Goal: Transaction & Acquisition: Purchase product/service

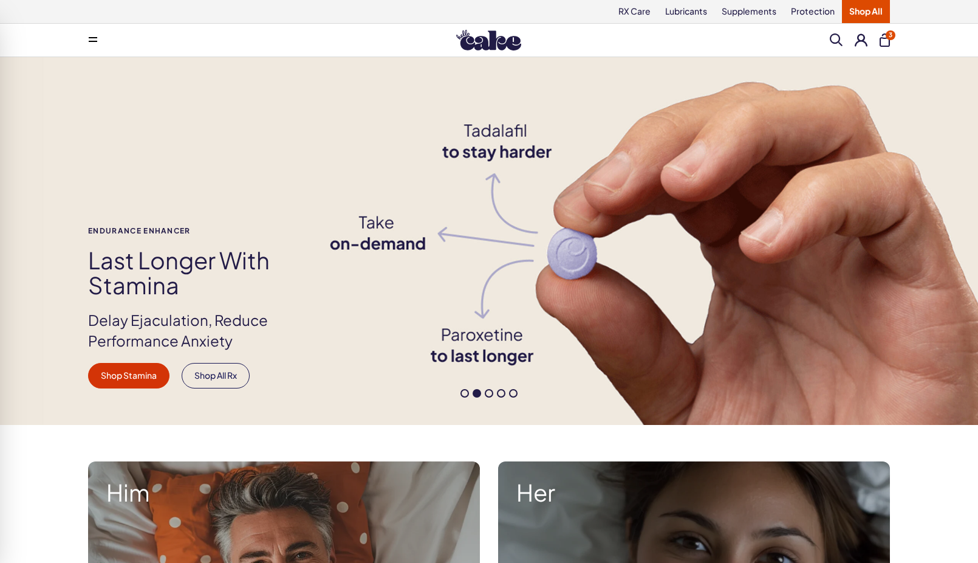
click at [890, 36] on span "3" at bounding box center [891, 35] width 10 height 10
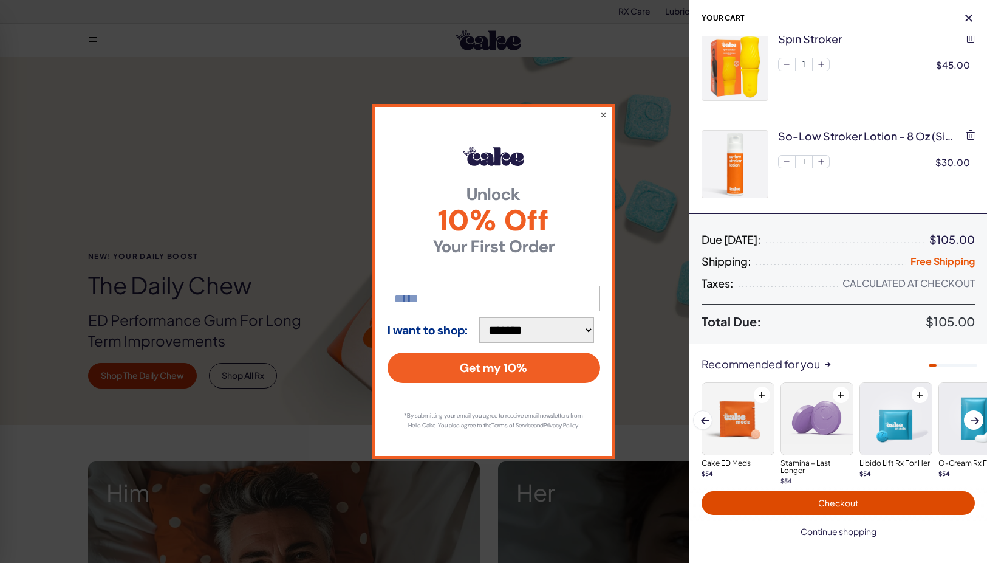
scroll to position [132, 0]
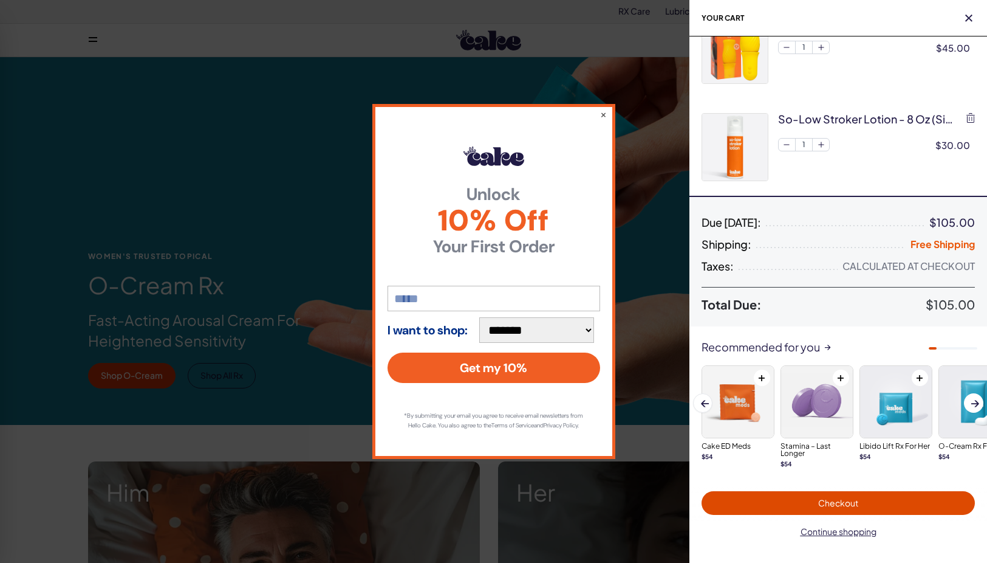
click at [880, 493] on button "Checkout" at bounding box center [838, 503] width 273 height 24
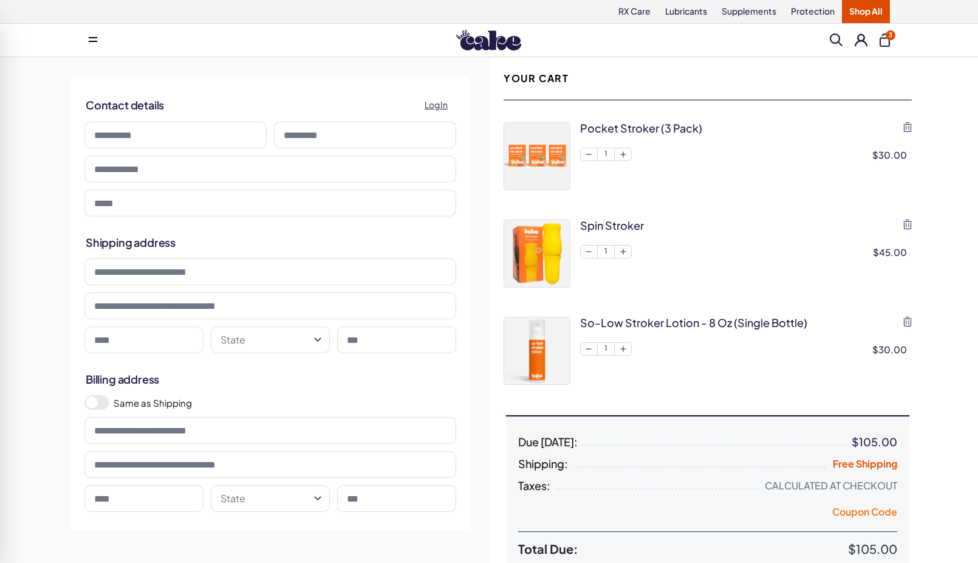
click at [865, 513] on button "Coupon Code" at bounding box center [864, 513] width 65 height 17
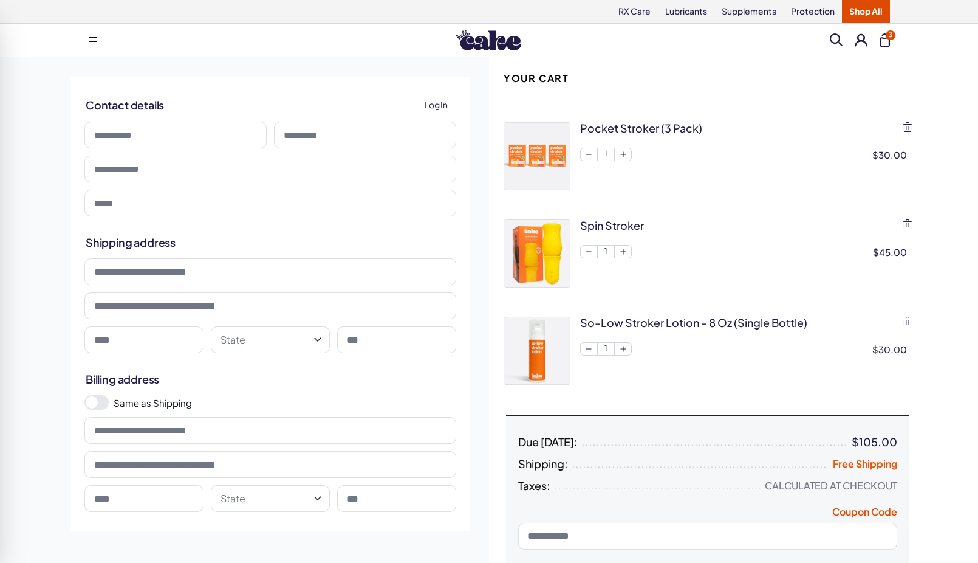
paste input "********"
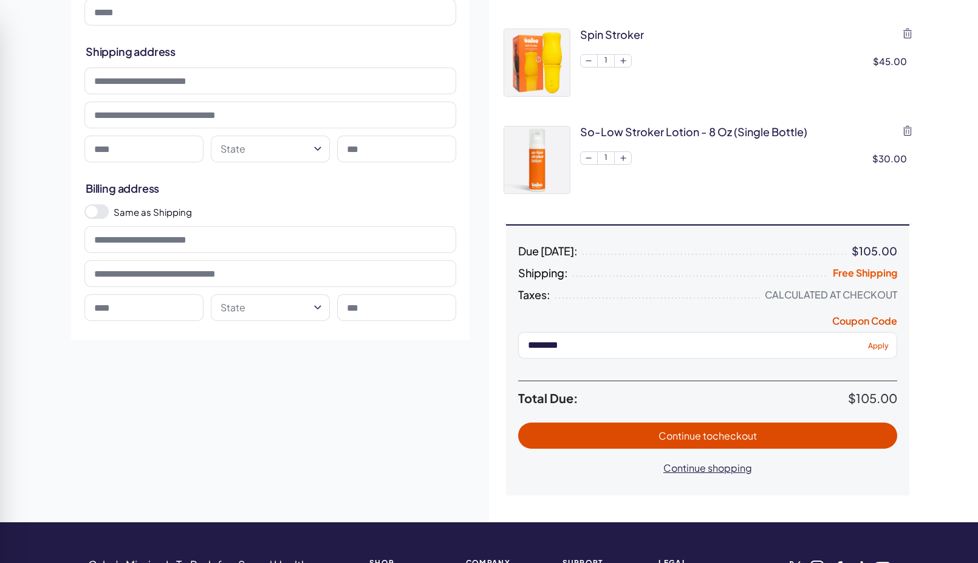
scroll to position [202, 0]
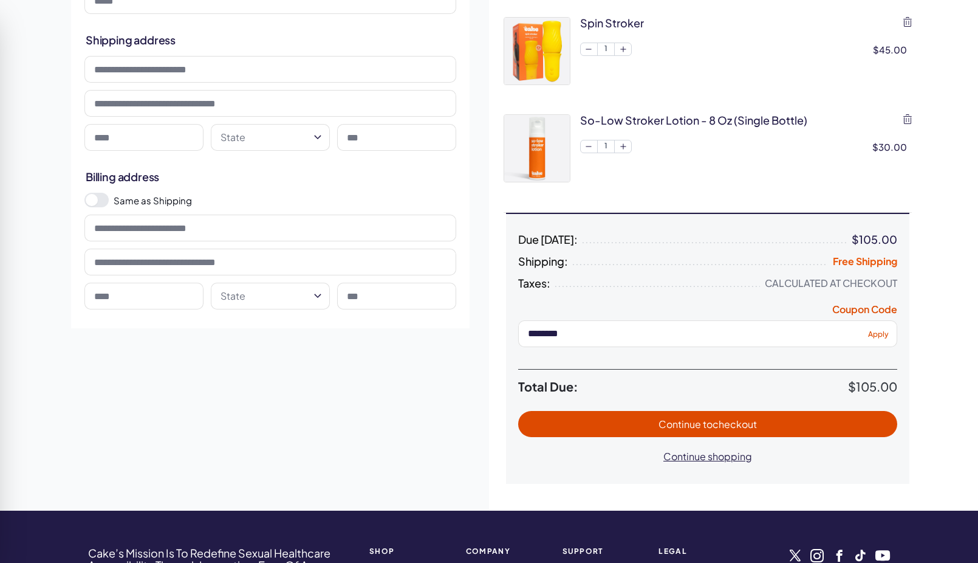
type input "********"
click at [881, 336] on span "Apply" at bounding box center [878, 333] width 21 height 9
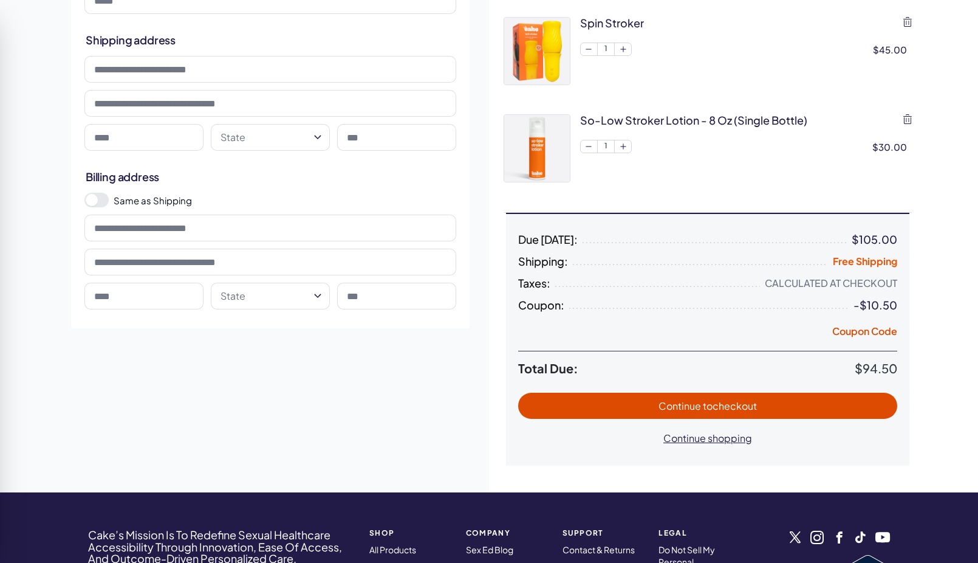
click at [837, 284] on div "Calculated at Checkout" at bounding box center [831, 283] width 132 height 12
click at [879, 314] on div "Due Today: $105.00 Shipping: Free Shipping Taxes: Calculated at Checkout Coupon…" at bounding box center [707, 341] width 403 height 217
click at [873, 342] on div "Due Today: $105.00 Shipping: Free Shipping Taxes: Calculated at Checkout Coupon…" at bounding box center [707, 341] width 403 height 217
click at [873, 332] on button "Coupon Code" at bounding box center [864, 332] width 65 height 17
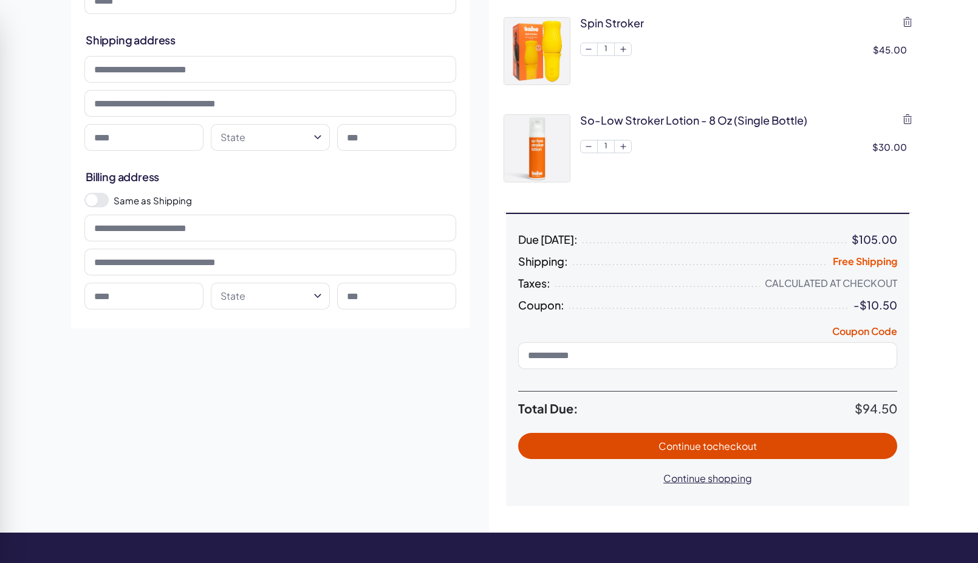
click at [719, 355] on input at bounding box center [707, 355] width 379 height 27
type input "********"
click at [880, 358] on span "Apply" at bounding box center [878, 355] width 21 height 9
click at [642, 352] on input "********" at bounding box center [707, 355] width 379 height 27
click at [859, 320] on div "Due Today: $105.00 Shipping: Free Shipping Taxes: Calculated at Checkout Coupon…" at bounding box center [707, 361] width 403 height 257
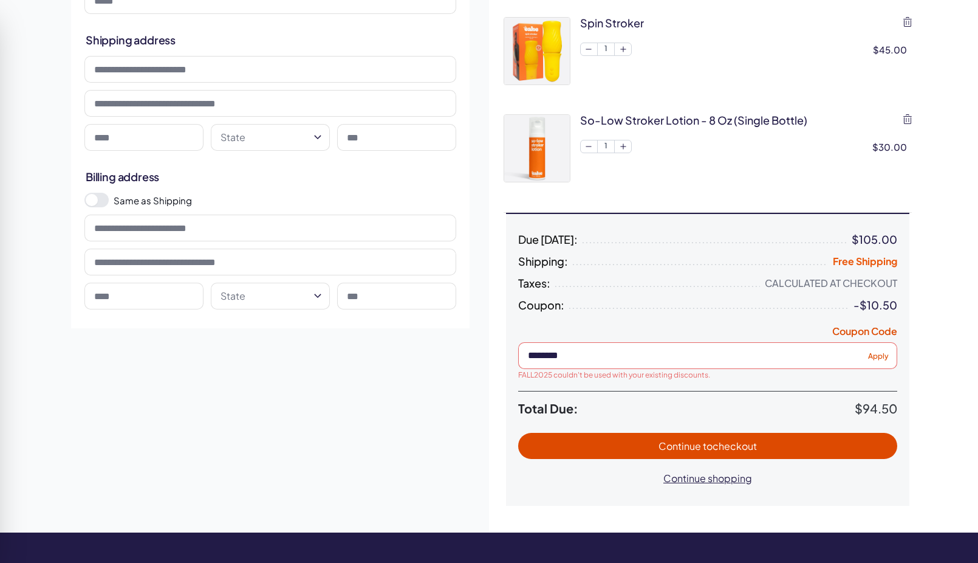
click at [873, 299] on div "-$10.50" at bounding box center [876, 305] width 44 height 12
click at [910, 315] on div "Due Today: $105.00 Shipping: Free Shipping Taxes: Calculated at Checkout Coupon…" at bounding box center [708, 359] width 408 height 292
drag, startPoint x: 609, startPoint y: 354, endPoint x: 481, endPoint y: 346, distance: 128.5
click at [481, 346] on div "**********" at bounding box center [489, 193] width 875 height 677
click at [876, 335] on button "Coupon Code" at bounding box center [864, 332] width 65 height 17
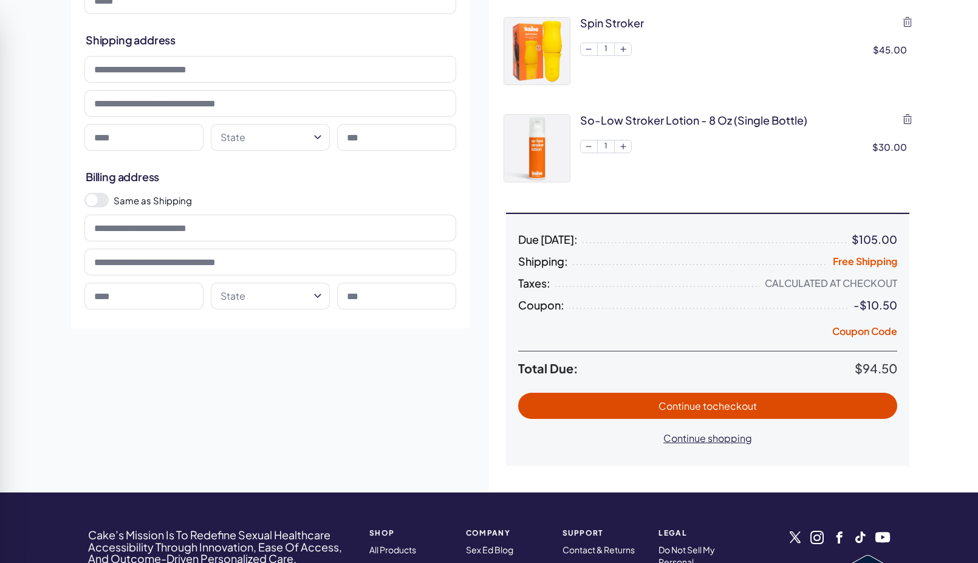
click at [888, 308] on div "-$10.50" at bounding box center [876, 305] width 44 height 12
click at [893, 307] on div "-$10.50" at bounding box center [876, 305] width 44 height 12
click at [885, 287] on div "Calculated at Checkout" at bounding box center [831, 283] width 132 height 12
click at [885, 269] on div "Due Today: $105.00 Shipping: Free Shipping Taxes: Calculated at Checkout Coupon…" at bounding box center [707, 341] width 403 height 217
click at [891, 291] on div "Due Today: $105.00 Shipping: Free Shipping Taxes: Calculated at Checkout Coupon…" at bounding box center [707, 341] width 403 height 217
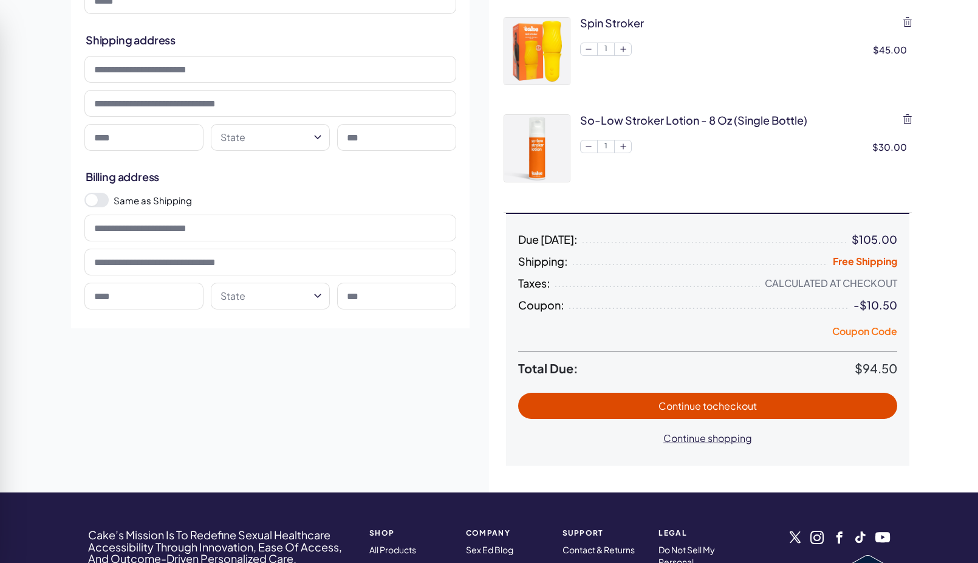
click at [890, 334] on button "Coupon Code" at bounding box center [864, 332] width 65 height 17
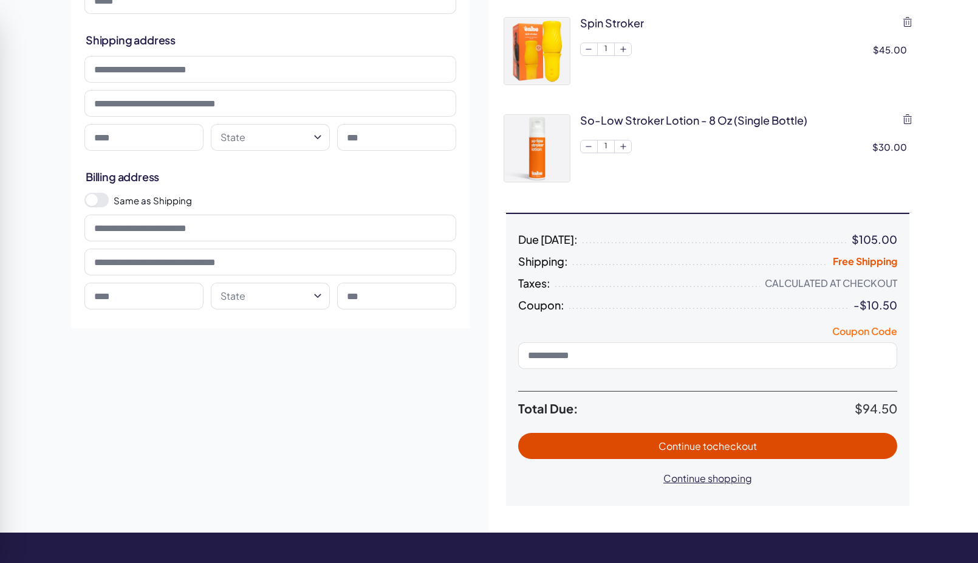
click at [854, 328] on button "Coupon Code" at bounding box center [864, 332] width 65 height 17
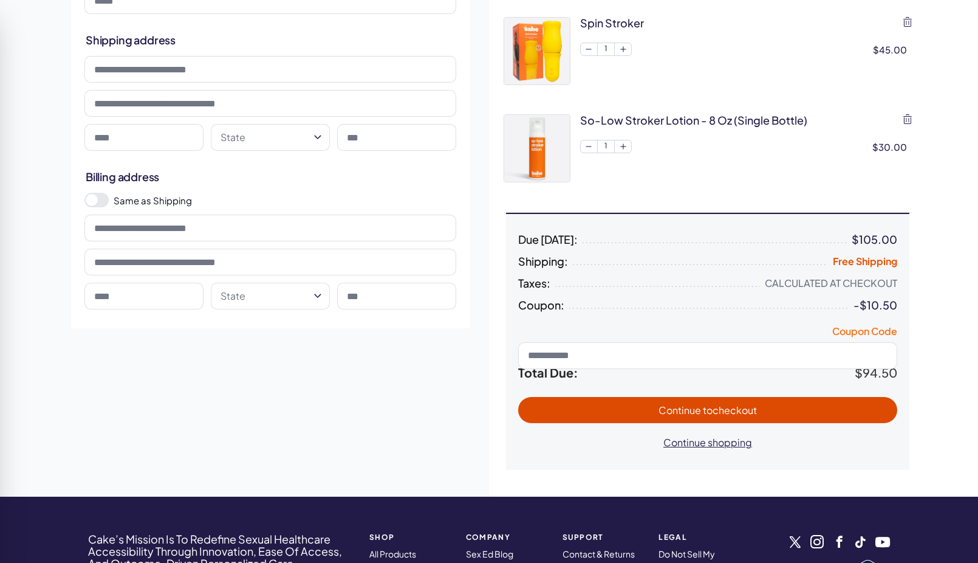
click at [854, 328] on button "Coupon Code" at bounding box center [864, 332] width 65 height 17
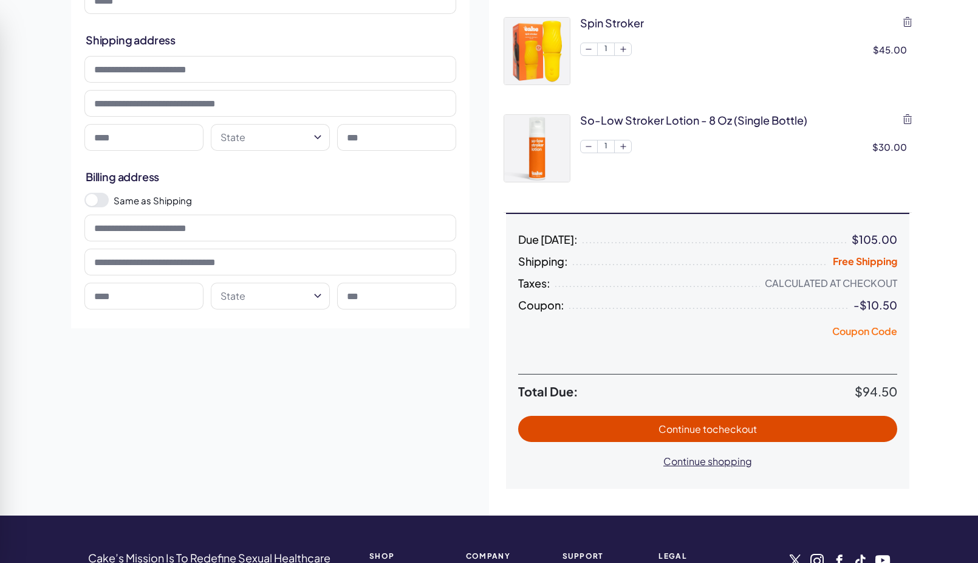
click at [854, 328] on button "Coupon Code" at bounding box center [864, 332] width 65 height 17
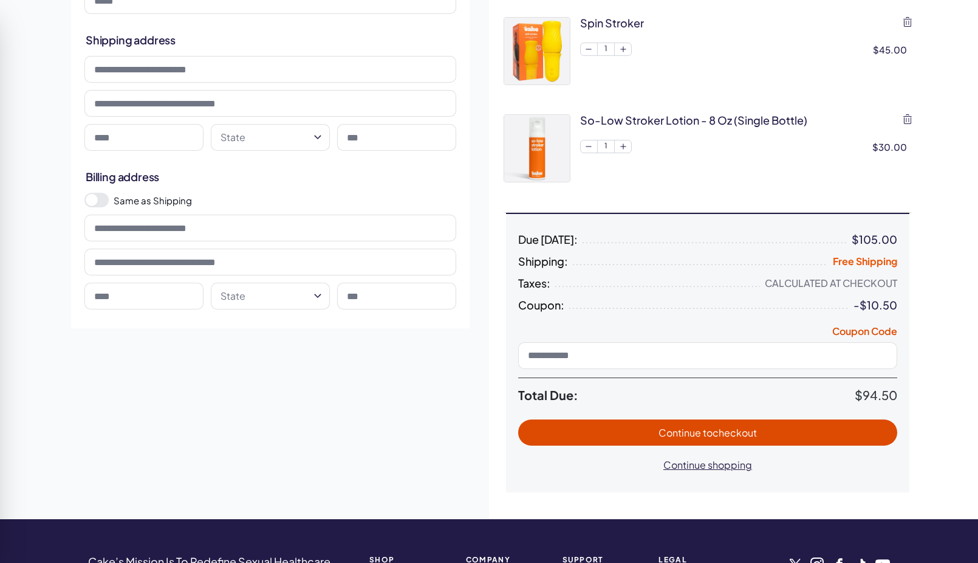
click at [854, 328] on button "Coupon Code" at bounding box center [864, 332] width 65 height 17
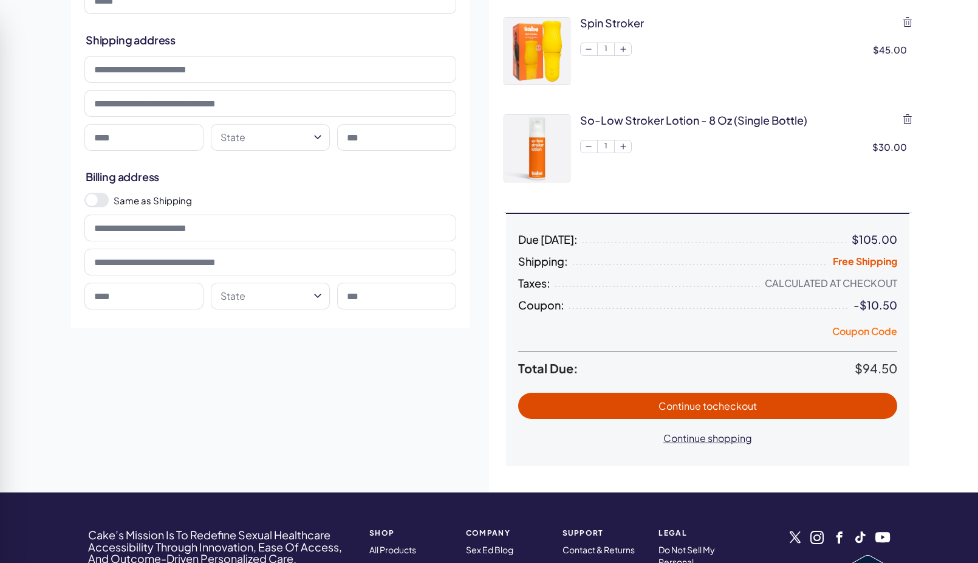
click at [854, 328] on button "Coupon Code" at bounding box center [864, 332] width 65 height 17
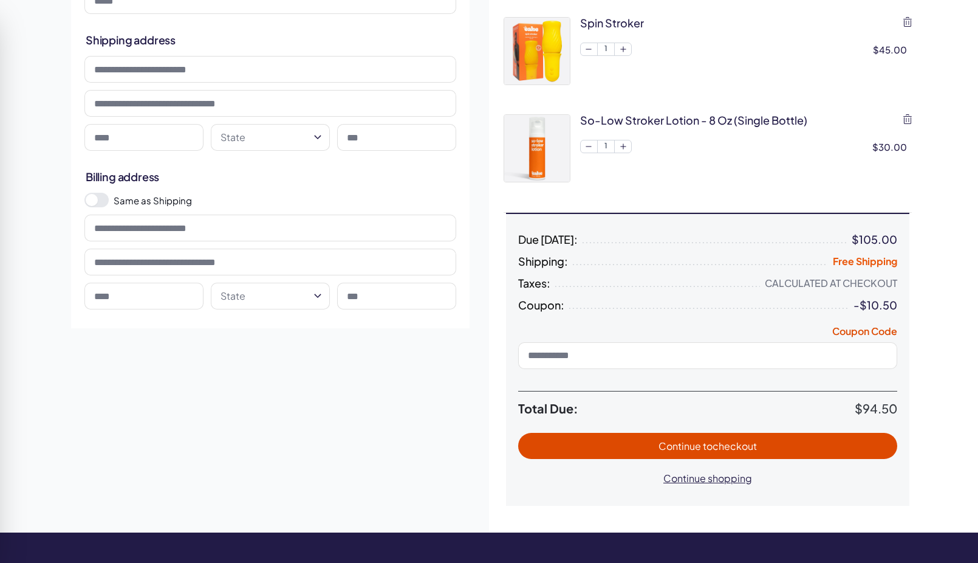
click at [811, 355] on input at bounding box center [707, 355] width 379 height 27
click at [862, 334] on button "Coupon Code" at bounding box center [864, 332] width 65 height 17
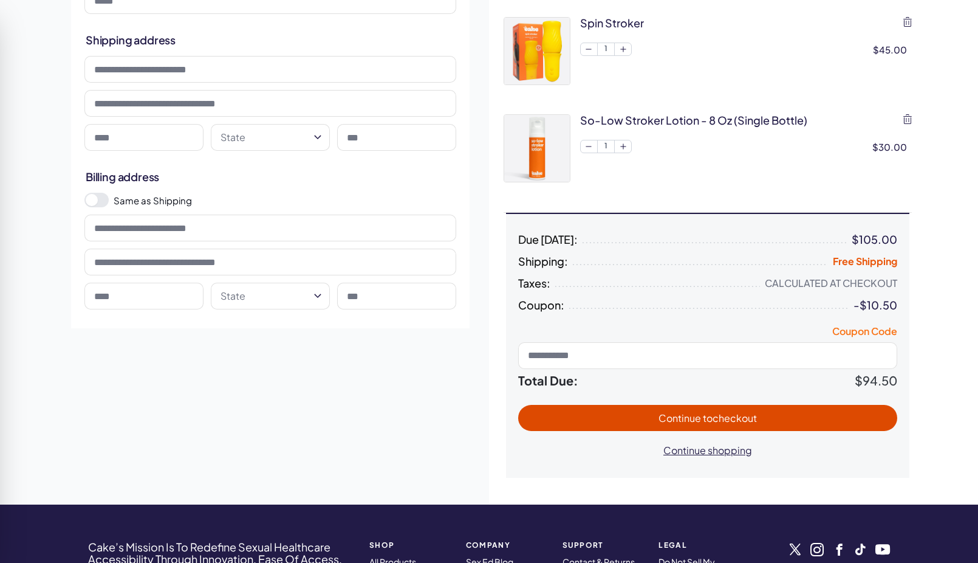
click at [862, 334] on button "Coupon Code" at bounding box center [864, 332] width 65 height 17
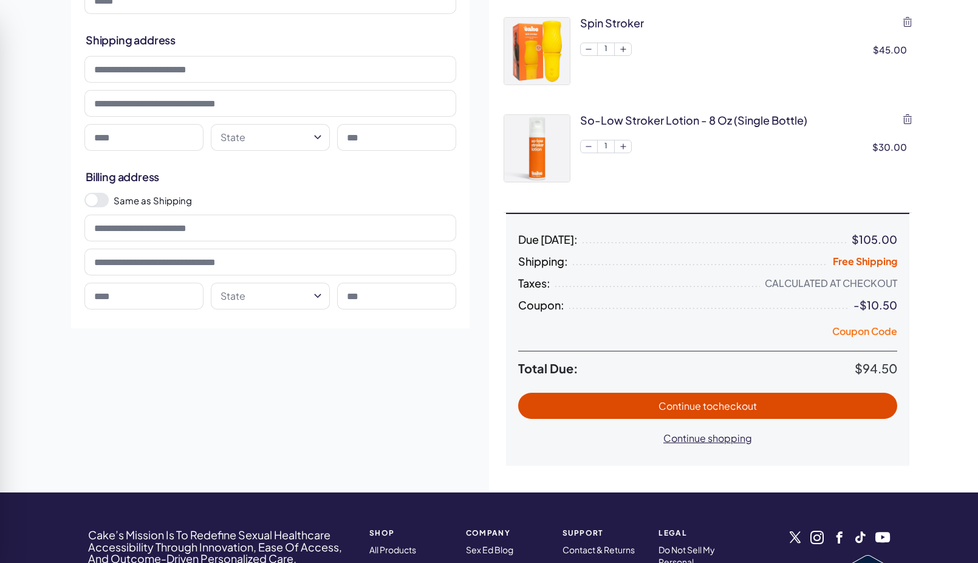
click at [862, 334] on button "Coupon Code" at bounding box center [864, 332] width 65 height 17
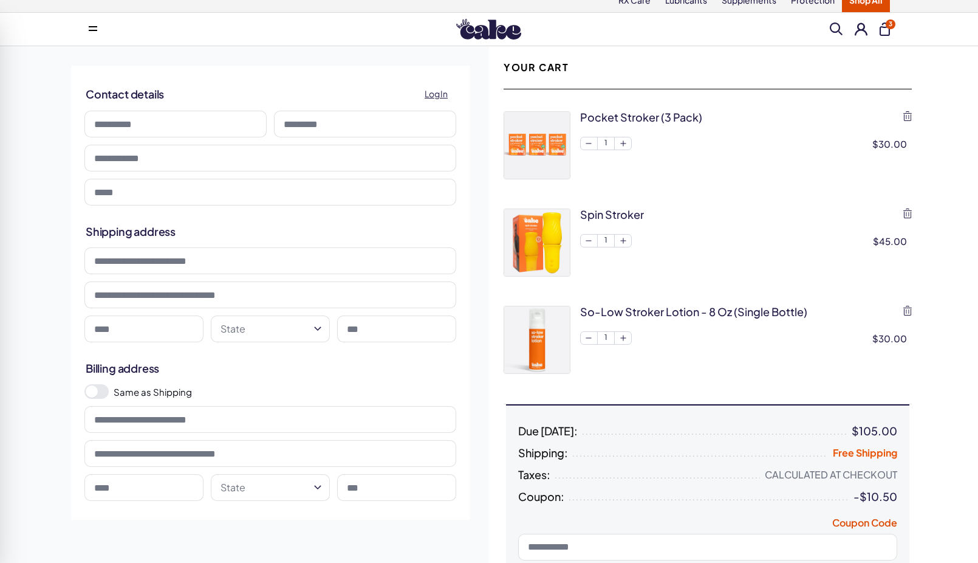
scroll to position [0, 0]
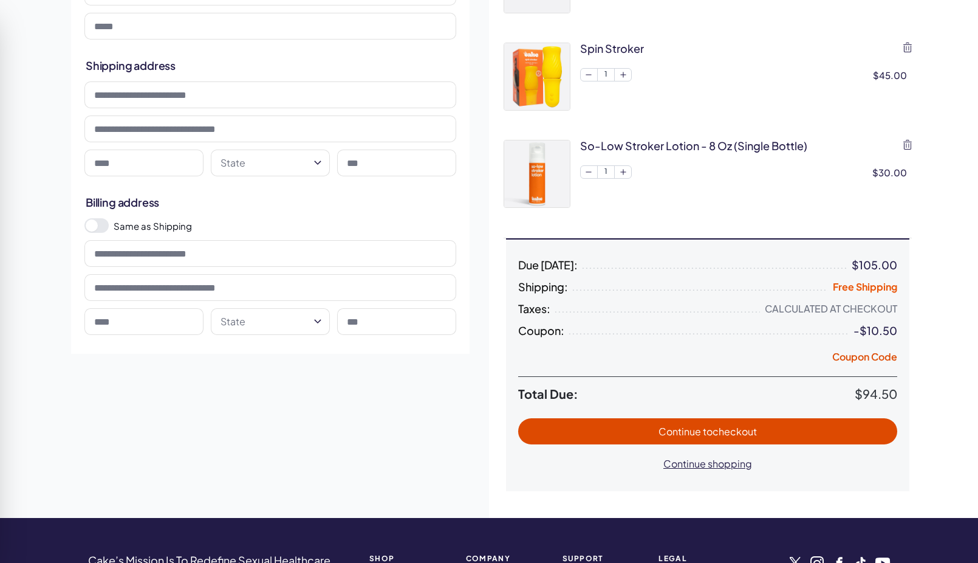
scroll to position [202, 0]
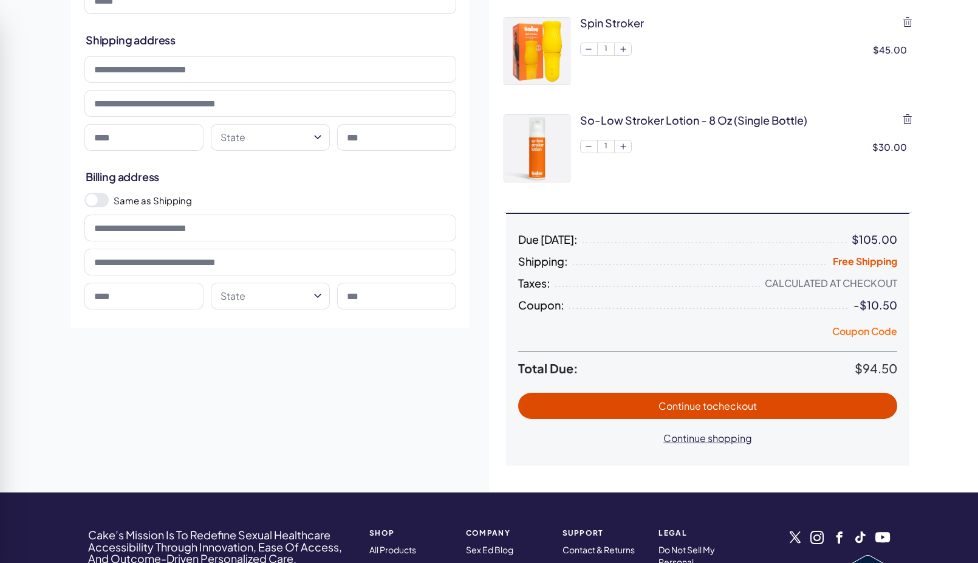
click at [880, 329] on button "Coupon Code" at bounding box center [864, 332] width 65 height 17
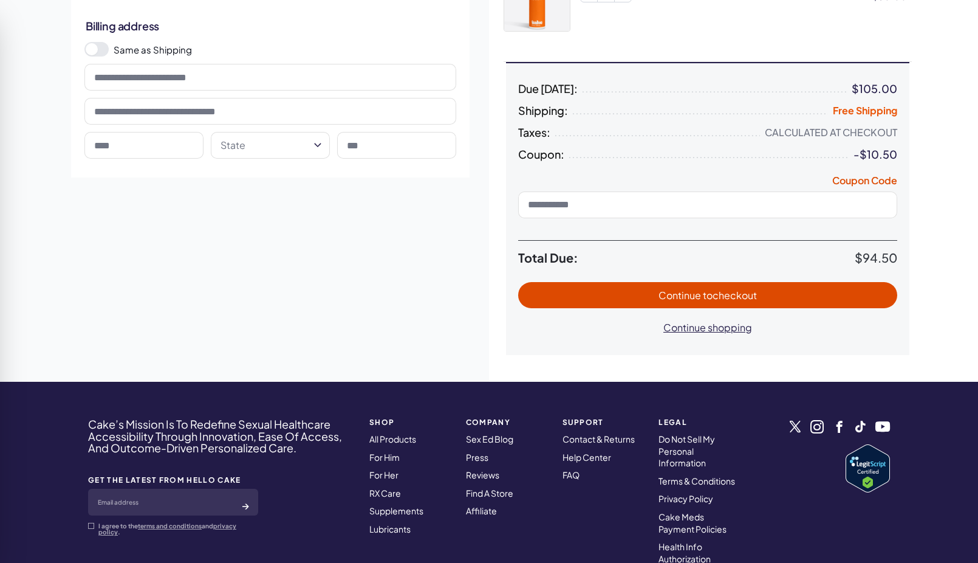
scroll to position [405, 0]
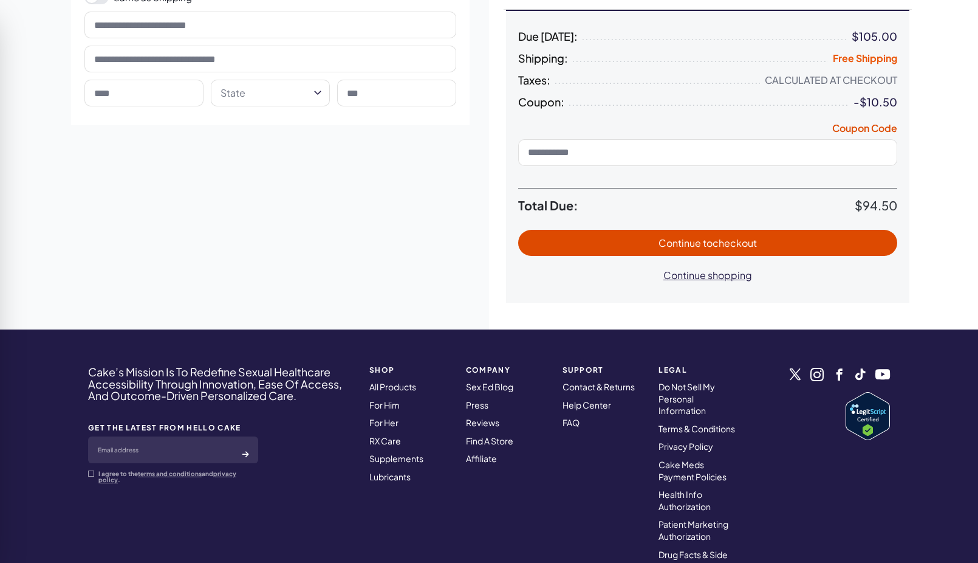
click at [695, 151] on input at bounding box center [707, 152] width 379 height 27
click at [712, 245] on span "to checkout" at bounding box center [730, 242] width 54 height 13
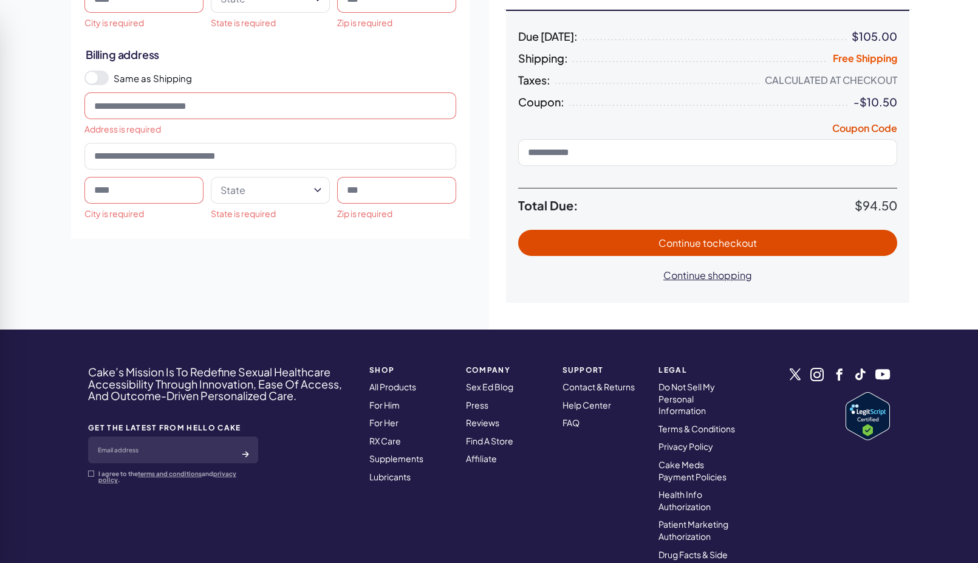
scroll to position [0, 0]
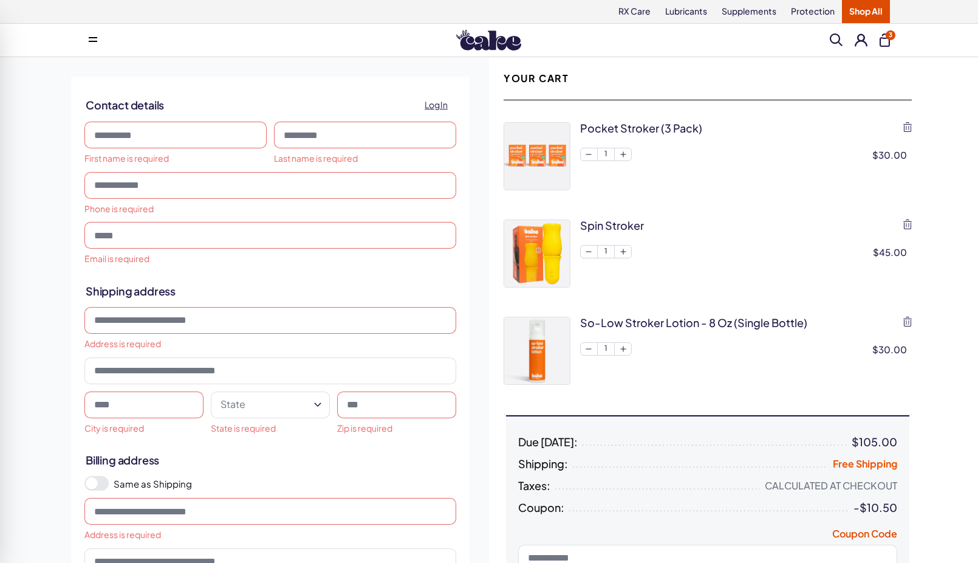
click at [470, 214] on div "**********" at bounding box center [270, 360] width 437 height 606
click at [217, 138] on input at bounding box center [175, 135] width 182 height 27
click at [857, 39] on button at bounding box center [861, 39] width 13 height 13
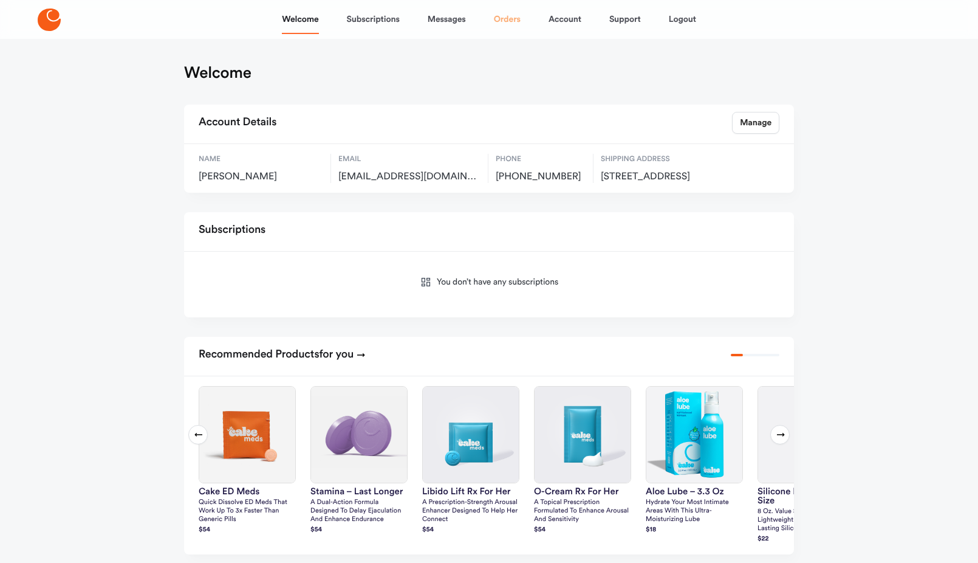
click at [509, 16] on link "Orders" at bounding box center [507, 19] width 27 height 29
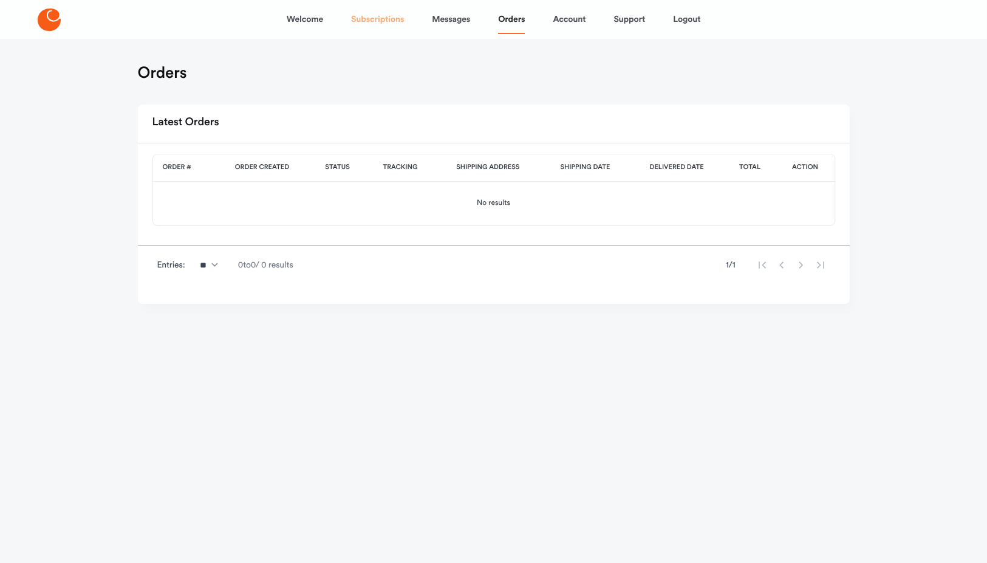
click at [379, 22] on link "Subscriptions" at bounding box center [377, 19] width 53 height 29
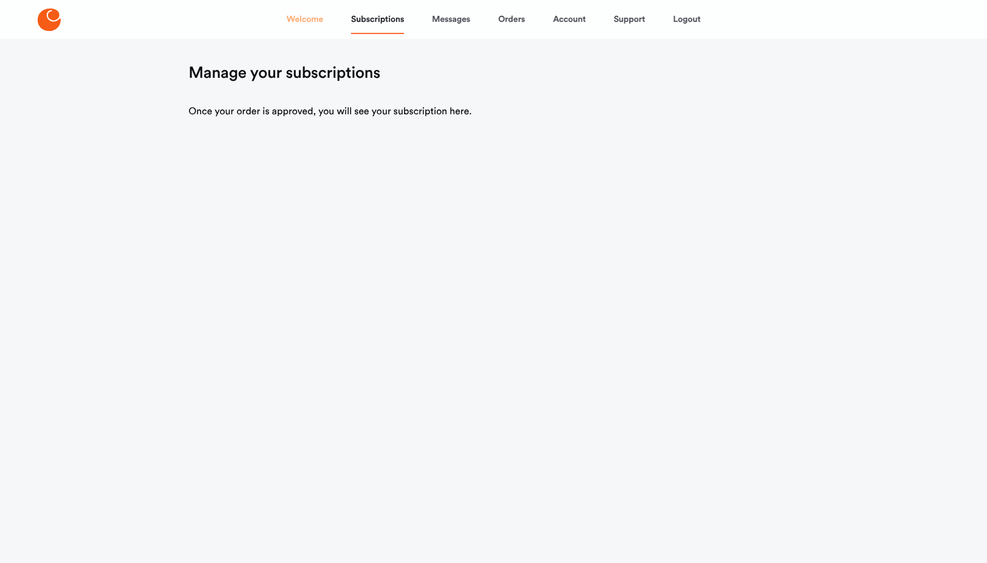
click at [303, 21] on link "Welcome" at bounding box center [305, 19] width 36 height 29
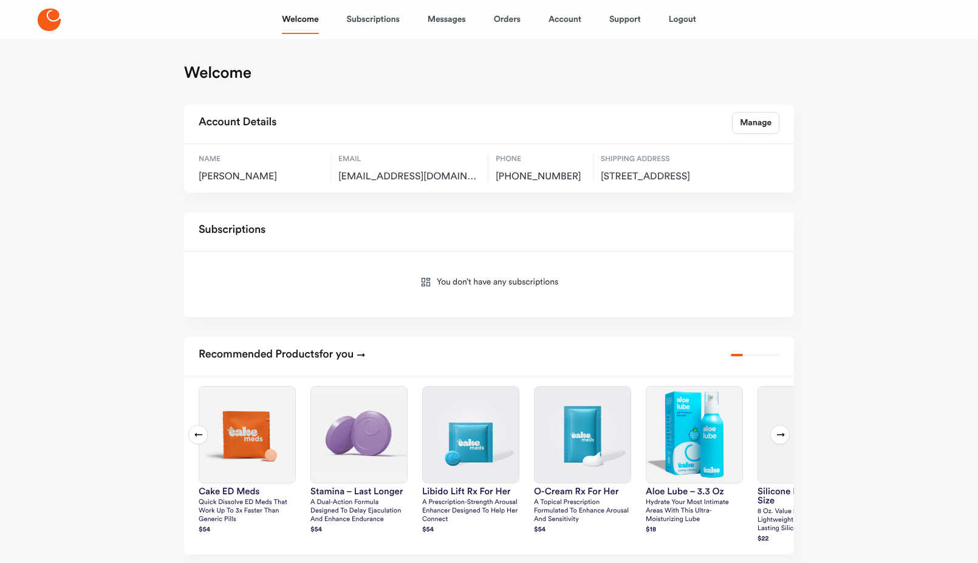
click at [50, 15] on icon at bounding box center [49, 20] width 23 height 22
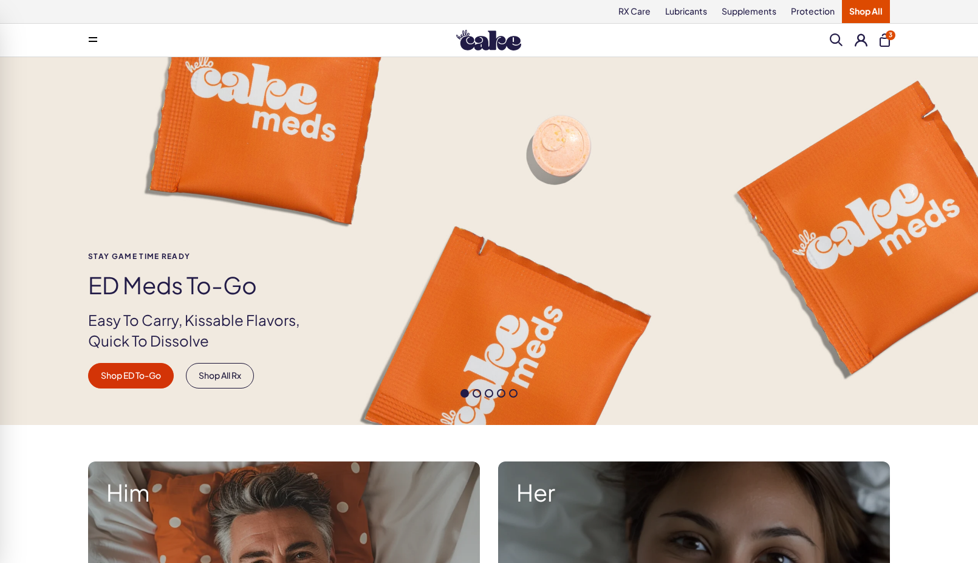
click at [885, 42] on button "3" at bounding box center [885, 39] width 10 height 13
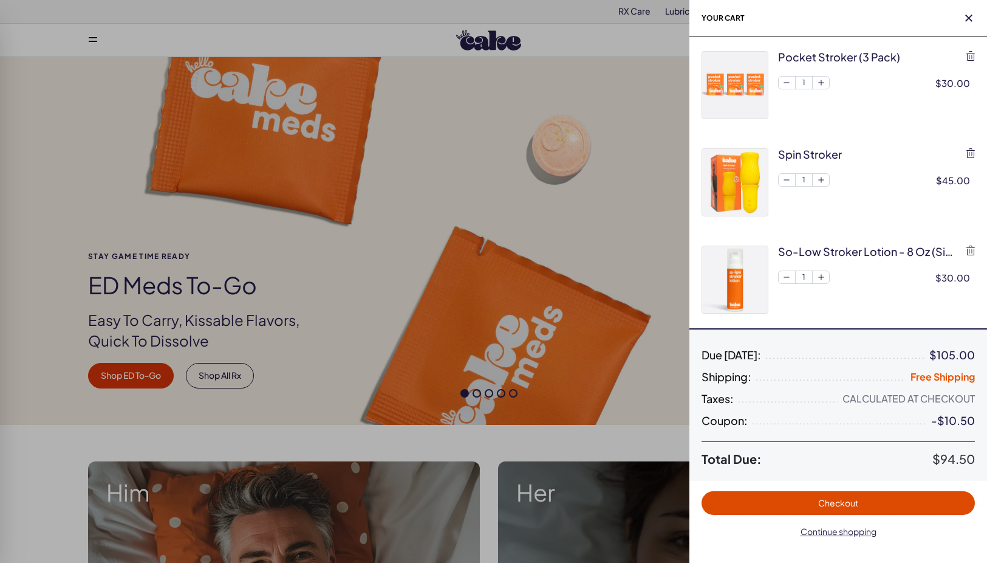
click at [844, 501] on span "Checkout" at bounding box center [838, 502] width 40 height 11
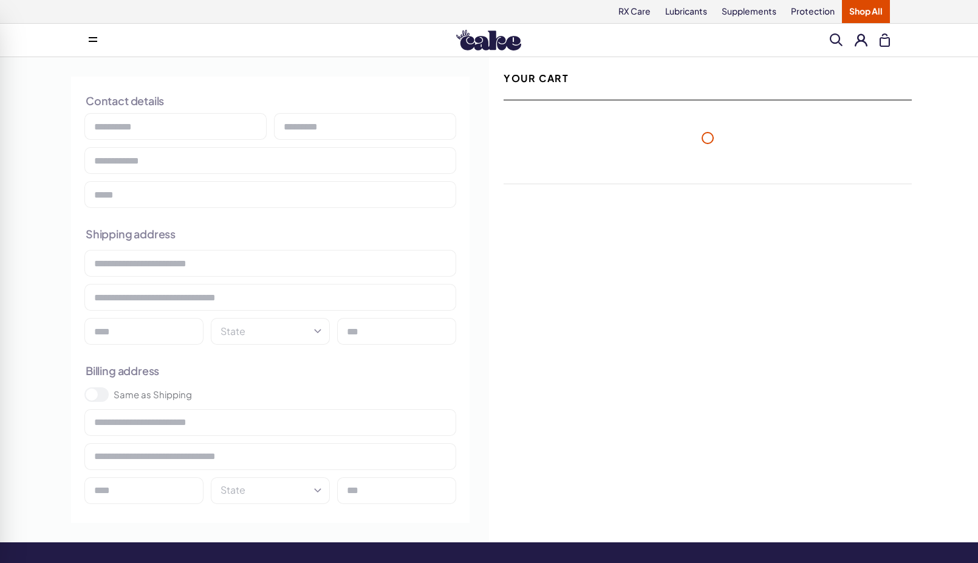
select select "**"
